Goal: Navigation & Orientation: Find specific page/section

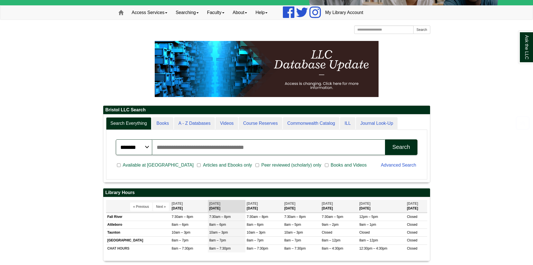
scroll to position [84, 0]
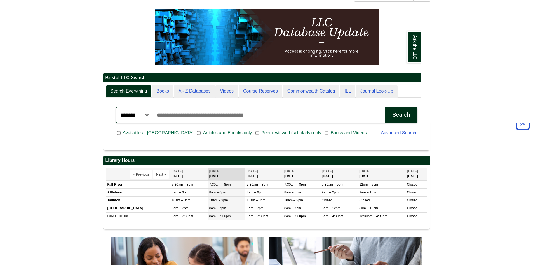
click at [224, 133] on div "Ask the LLC" at bounding box center [266, 132] width 533 height 265
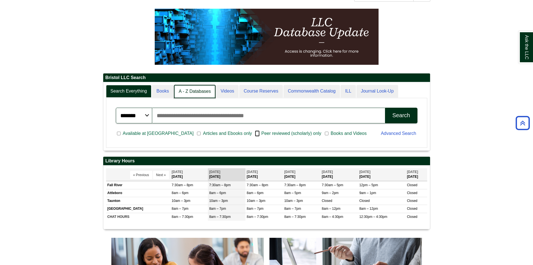
scroll to position [68, 327]
click at [197, 92] on link "A - Z Databases" at bounding box center [195, 91] width 42 height 13
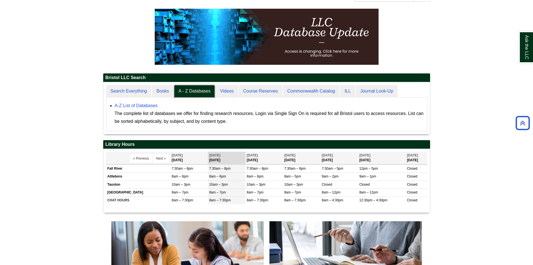
scroll to position [52, 327]
click at [141, 106] on link "A-Z List of Databases" at bounding box center [136, 105] width 43 height 5
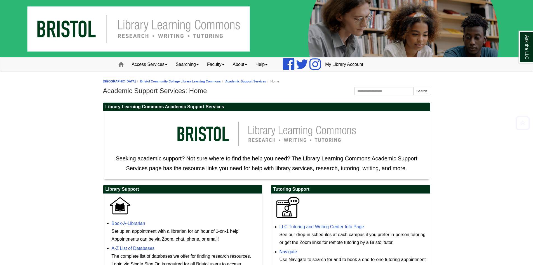
scroll to position [184, 0]
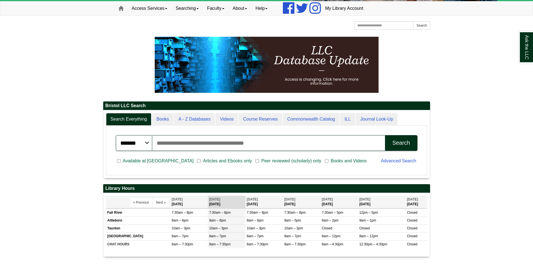
scroll to position [67, 327]
click at [223, 162] on div "Ask the LLC" at bounding box center [266, 132] width 533 height 265
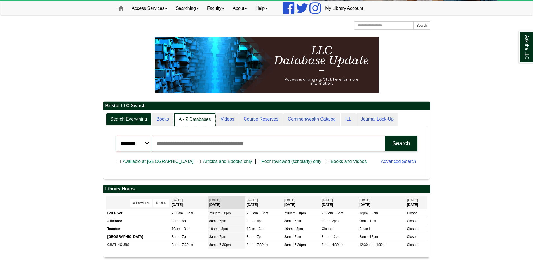
scroll to position [68, 327]
click at [184, 120] on link "A - Z Databases" at bounding box center [195, 119] width 42 height 13
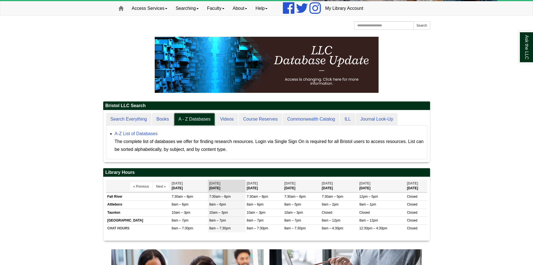
scroll to position [52, 327]
click at [146, 133] on link "A-Z List of Databases" at bounding box center [136, 133] width 43 height 5
